Goal: Task Accomplishment & Management: Use online tool/utility

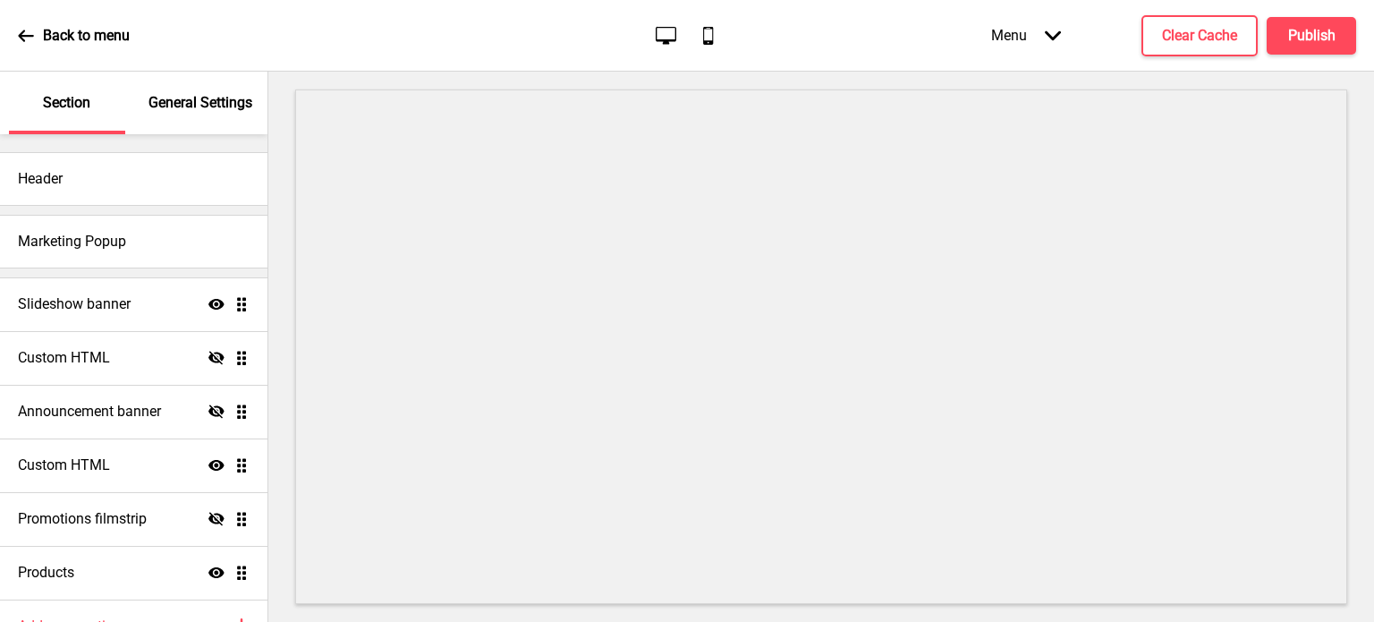
scroll to position [93, 0]
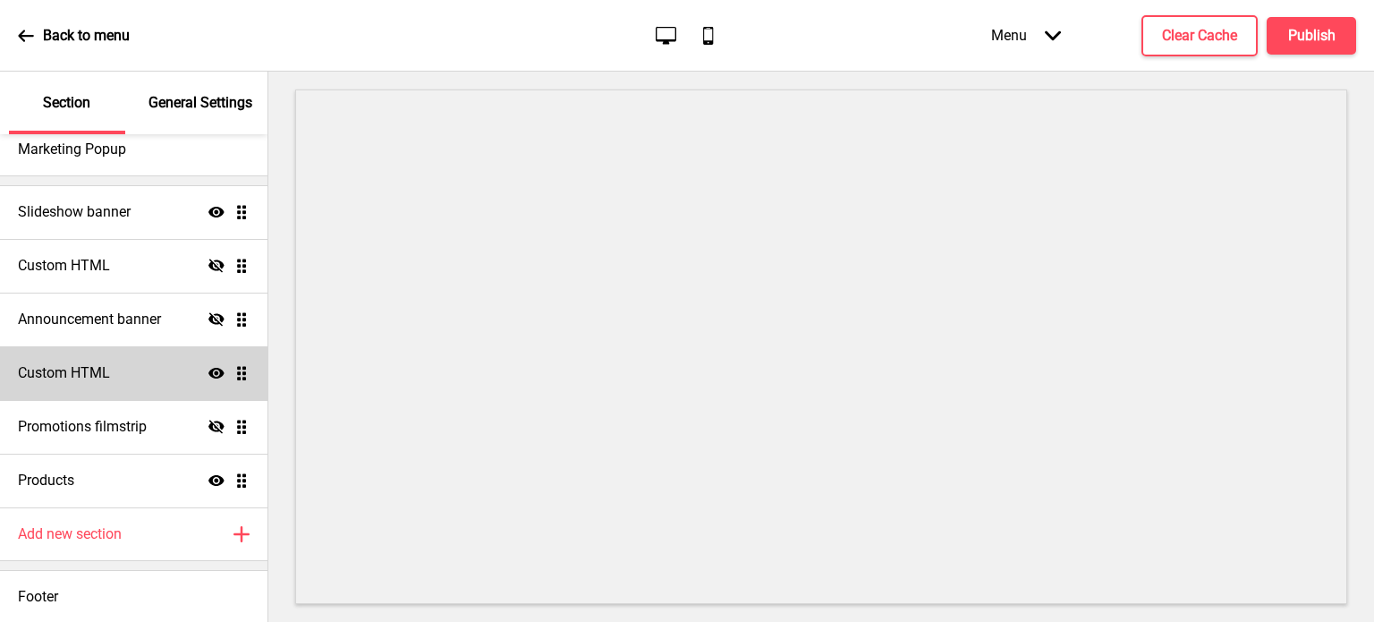
scroll to position [93, 0]
click at [114, 370] on div "Custom HTML Show Drag" at bounding box center [133, 372] width 267 height 54
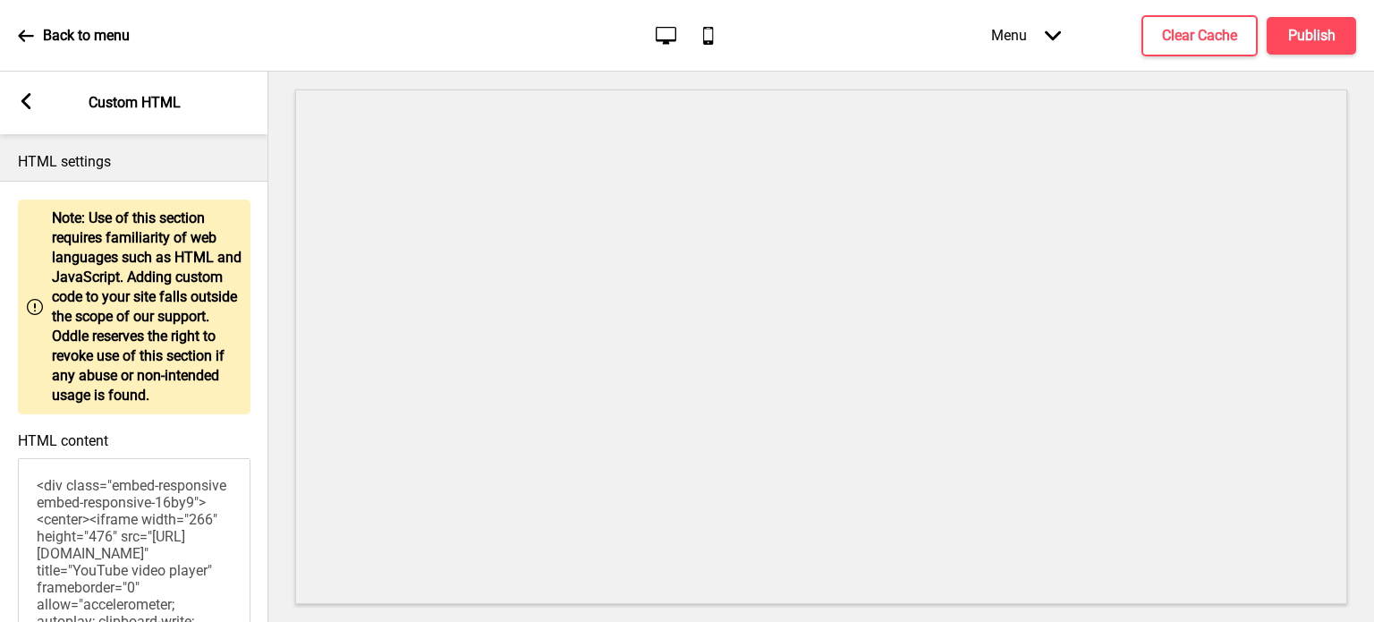
scroll to position [165, 0]
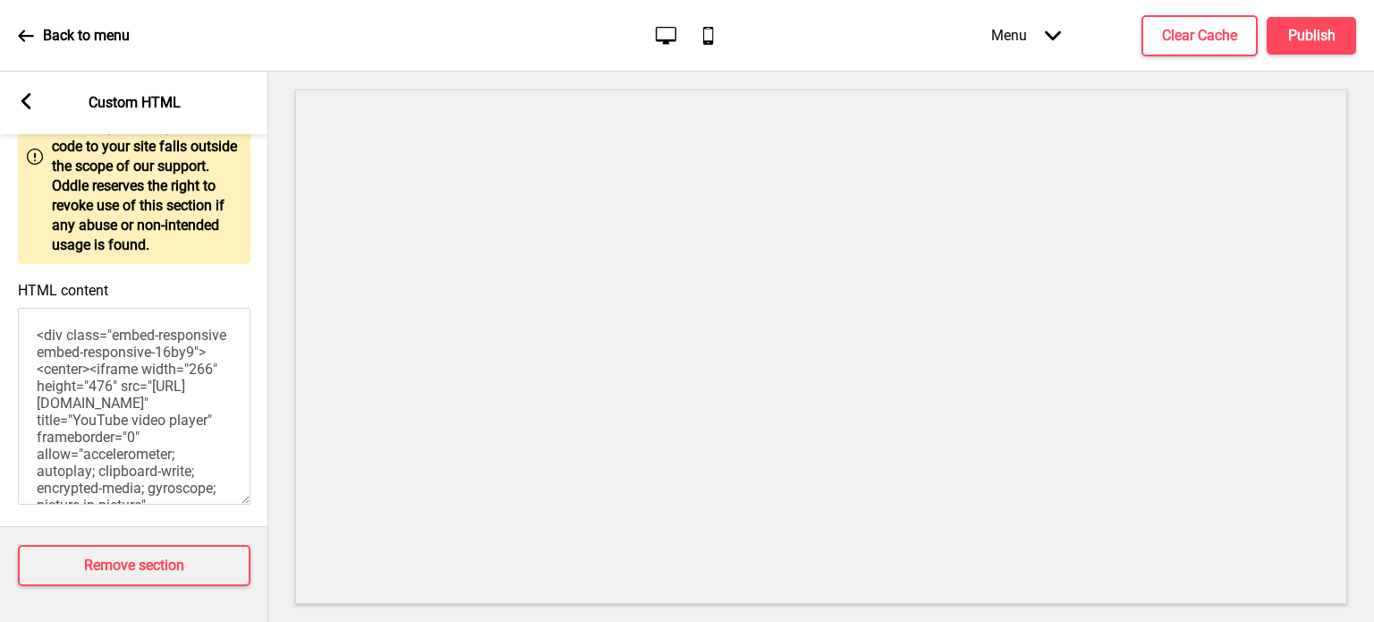
click at [28, 108] on icon at bounding box center [26, 101] width 10 height 16
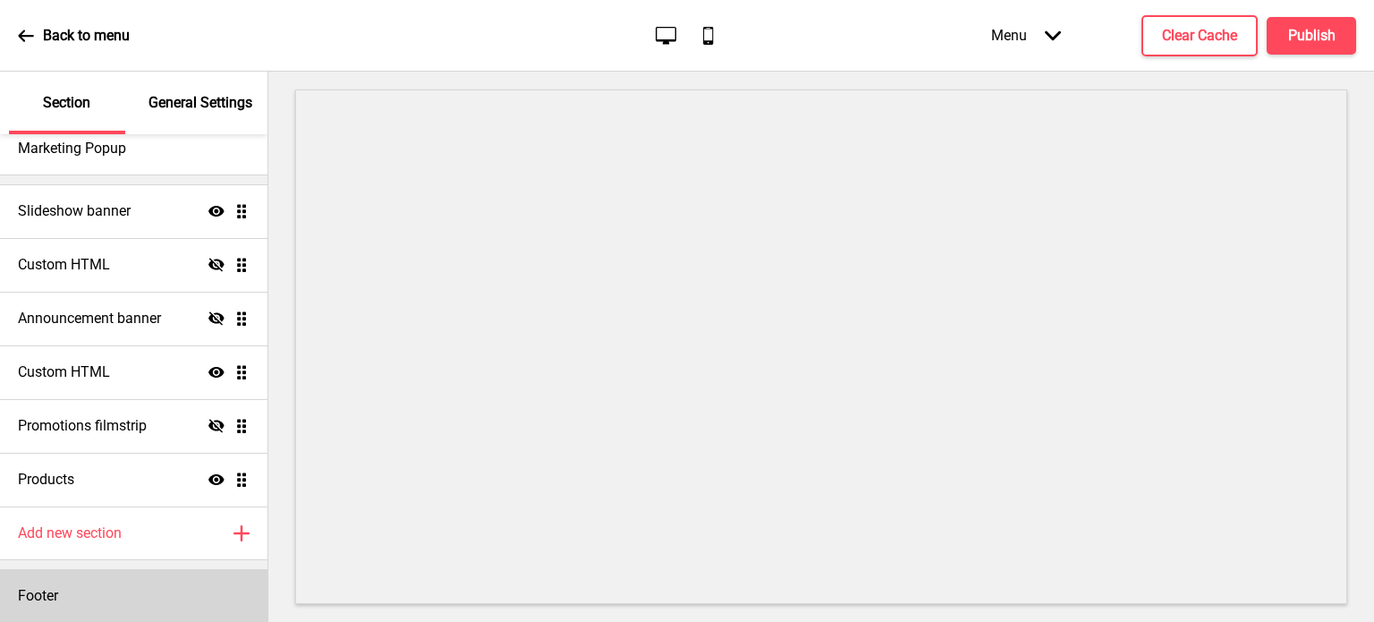
click at [100, 586] on div "Footer" at bounding box center [133, 596] width 267 height 54
